Goal: Task Accomplishment & Management: Manage account settings

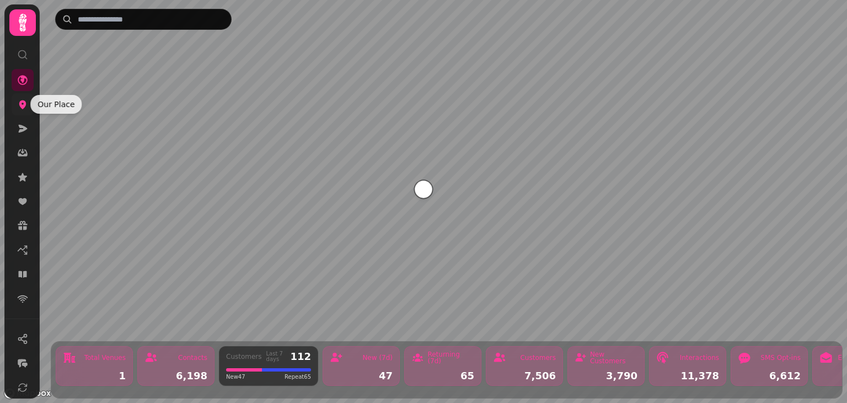
click at [22, 102] on icon at bounding box center [22, 104] width 7 height 9
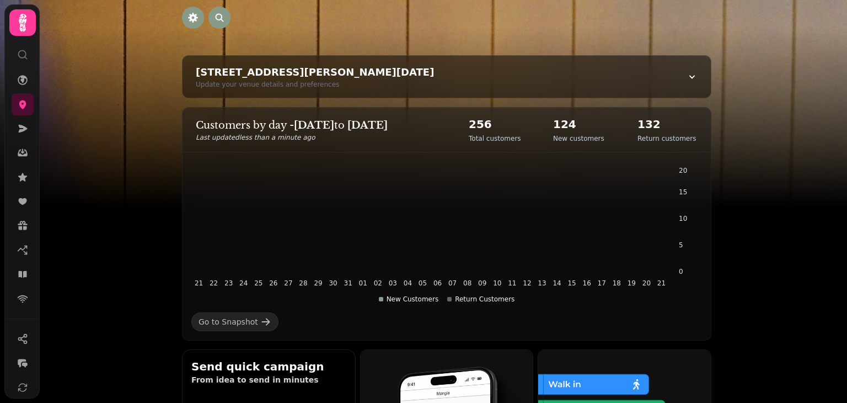
scroll to position [131, 0]
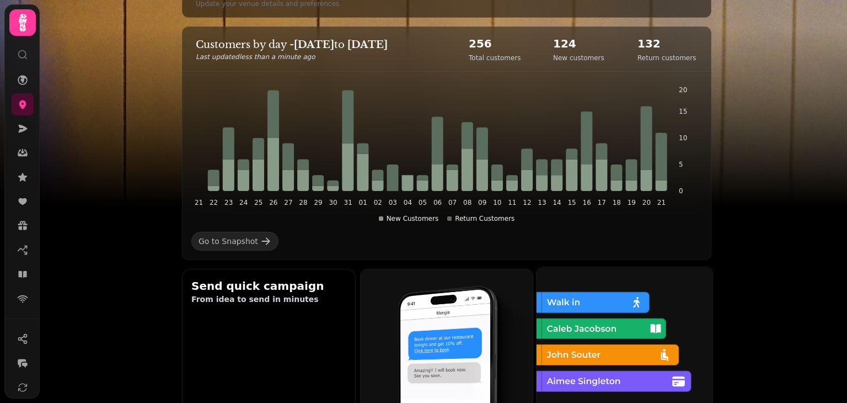
click at [610, 342] on img at bounding box center [624, 354] width 176 height 176
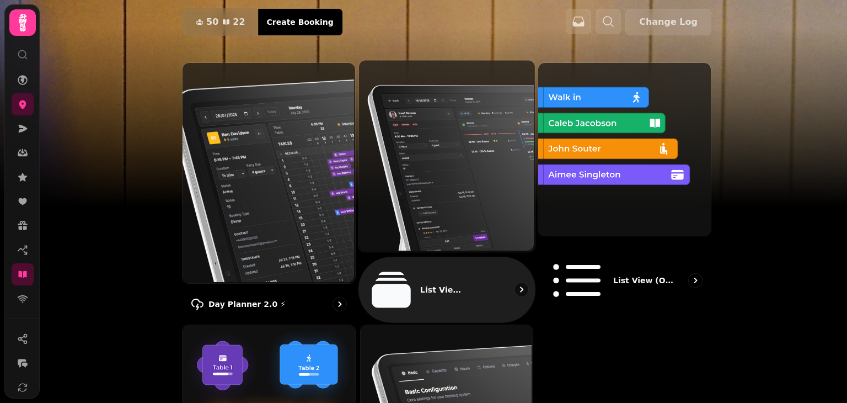
scroll to position [65, 0]
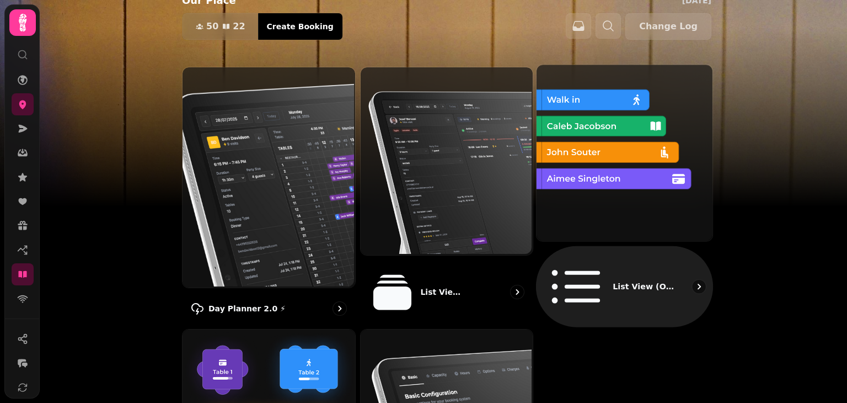
click at [625, 152] on img at bounding box center [624, 151] width 176 height 176
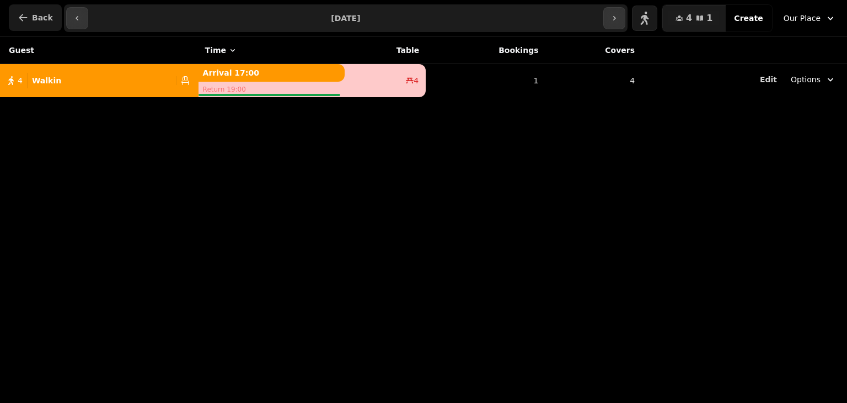
click at [29, 22] on button "Back" at bounding box center [35, 17] width 53 height 26
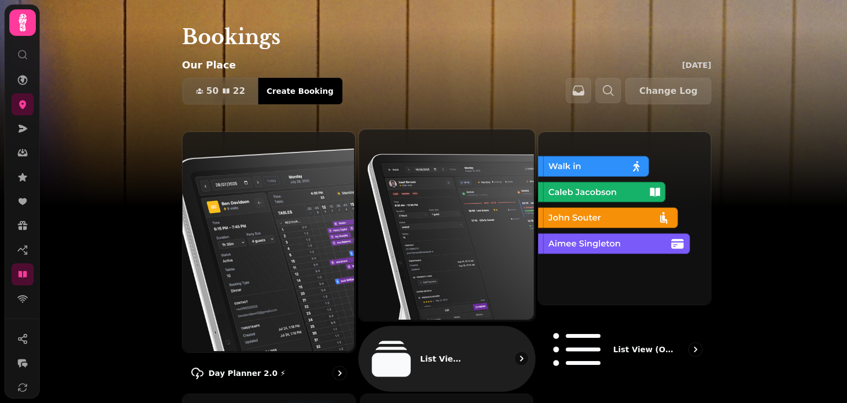
click at [428, 253] on img at bounding box center [446, 223] width 176 height 191
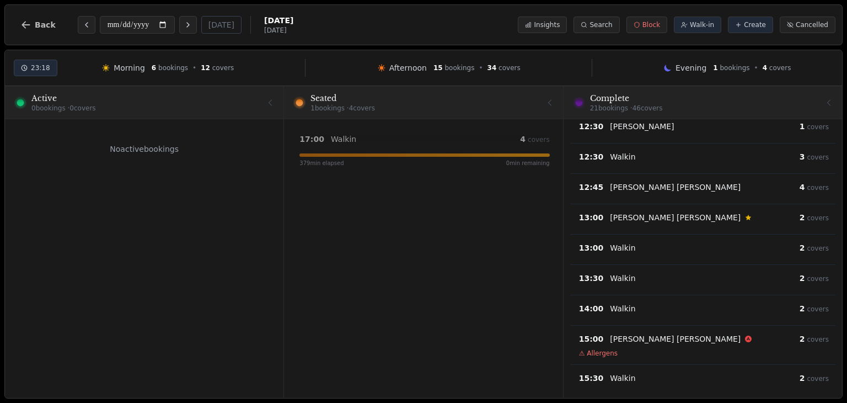
scroll to position [377, 0]
